Goal: Task Accomplishment & Management: Complete application form

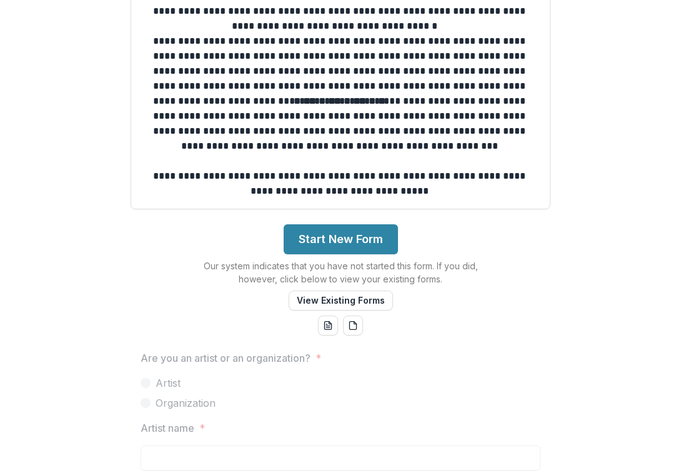
scroll to position [310, 0]
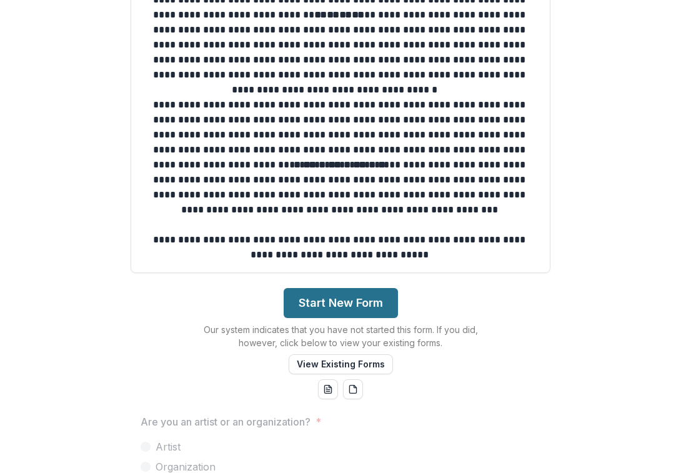
click at [335, 303] on button "Start New Form" at bounding box center [341, 303] width 114 height 30
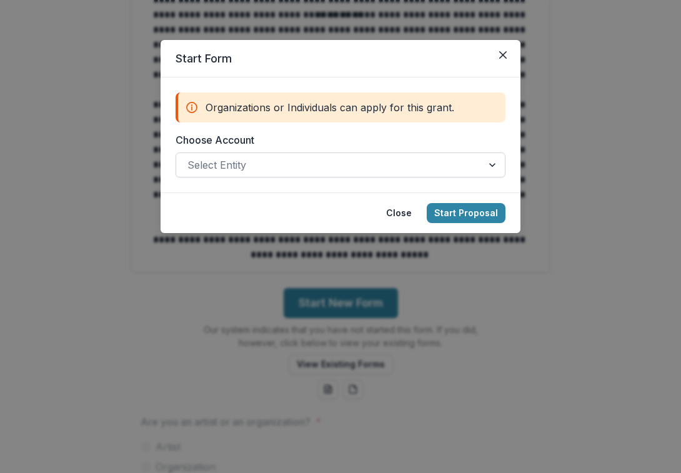
click at [445, 171] on div at bounding box center [329, 164] width 284 height 17
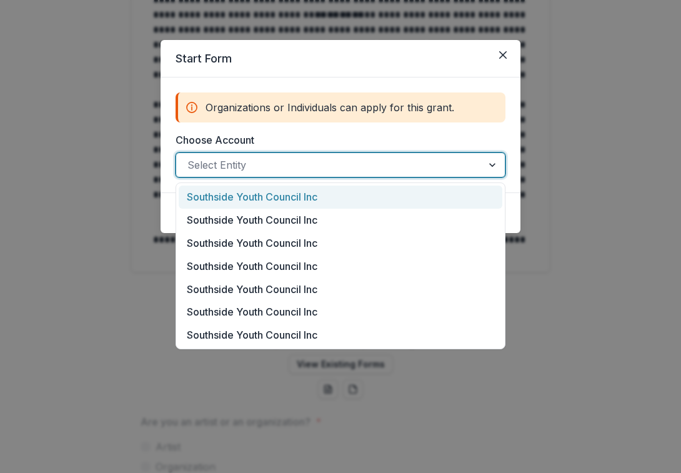
click at [441, 207] on div "Southside Youth Council Inc" at bounding box center [341, 197] width 324 height 23
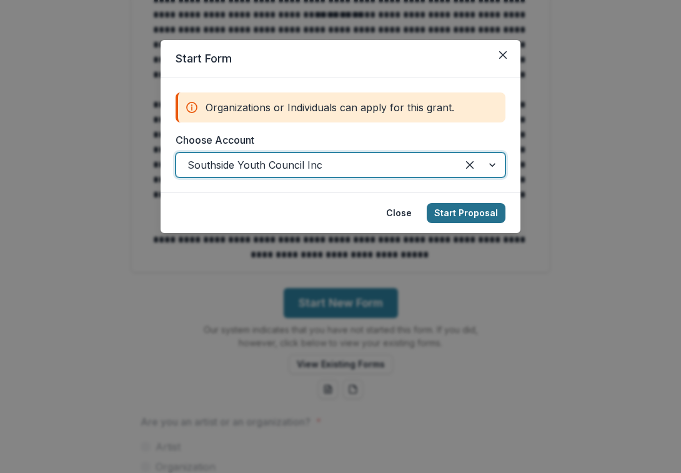
click at [456, 208] on button "Start Proposal" at bounding box center [466, 213] width 79 height 20
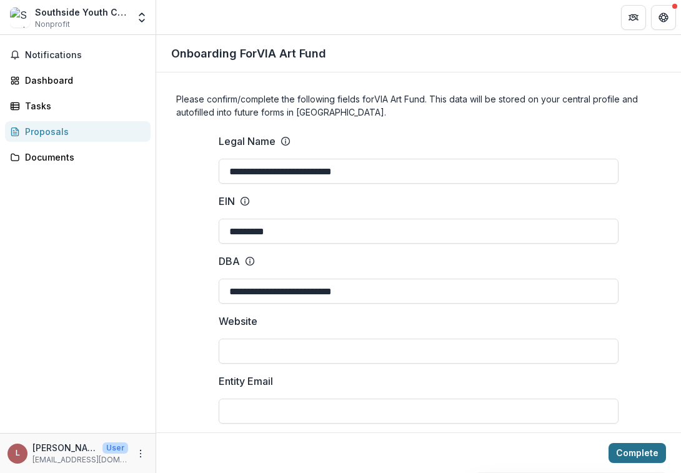
click at [623, 450] on button "Complete" at bounding box center [636, 453] width 57 height 20
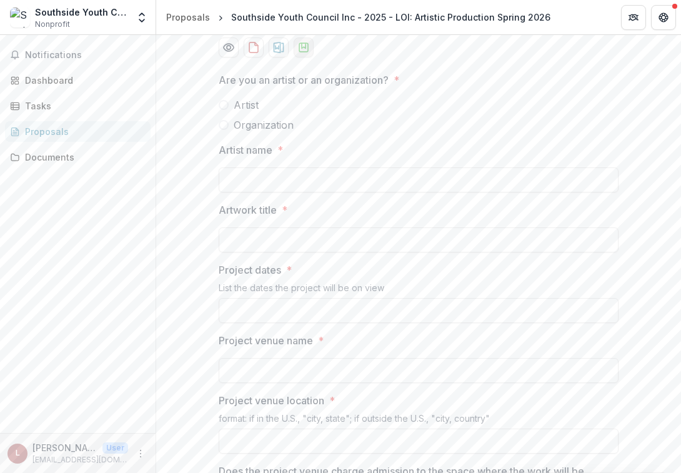
scroll to position [706, 0]
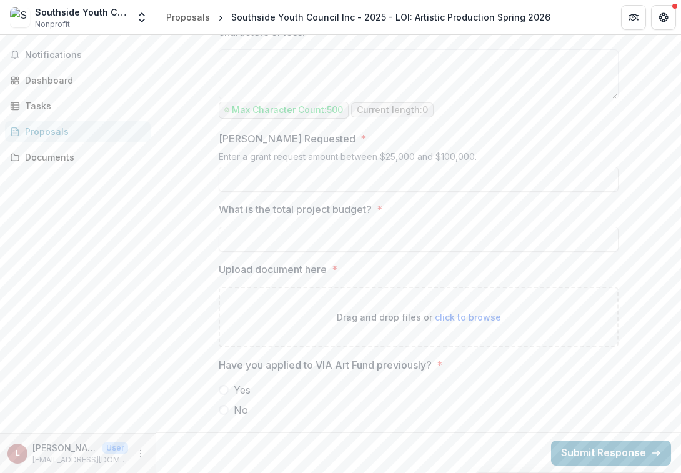
click at [244, 397] on div "Yes No" at bounding box center [419, 399] width 400 height 35
click at [240, 392] on span "Yes" at bounding box center [242, 389] width 17 height 15
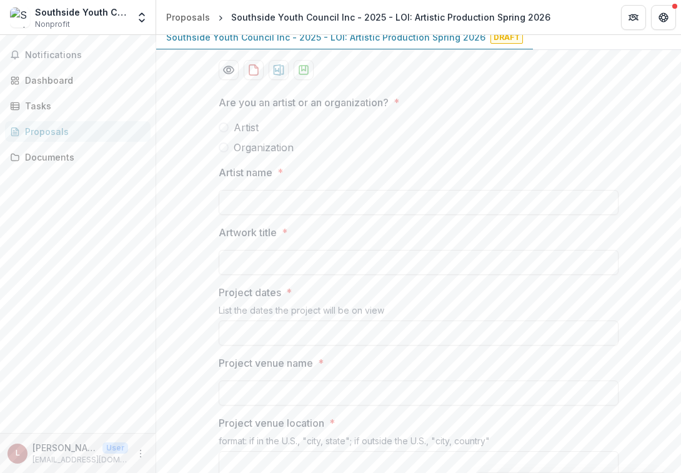
scroll to position [0, 0]
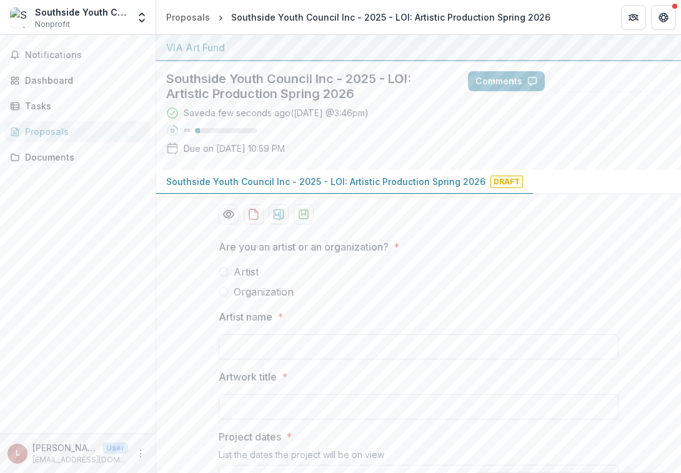
click at [230, 272] on label "Artist" at bounding box center [419, 271] width 400 height 15
click at [242, 296] on span "Organization" at bounding box center [264, 291] width 60 height 15
